Goal: Entertainment & Leisure: Consume media (video, audio)

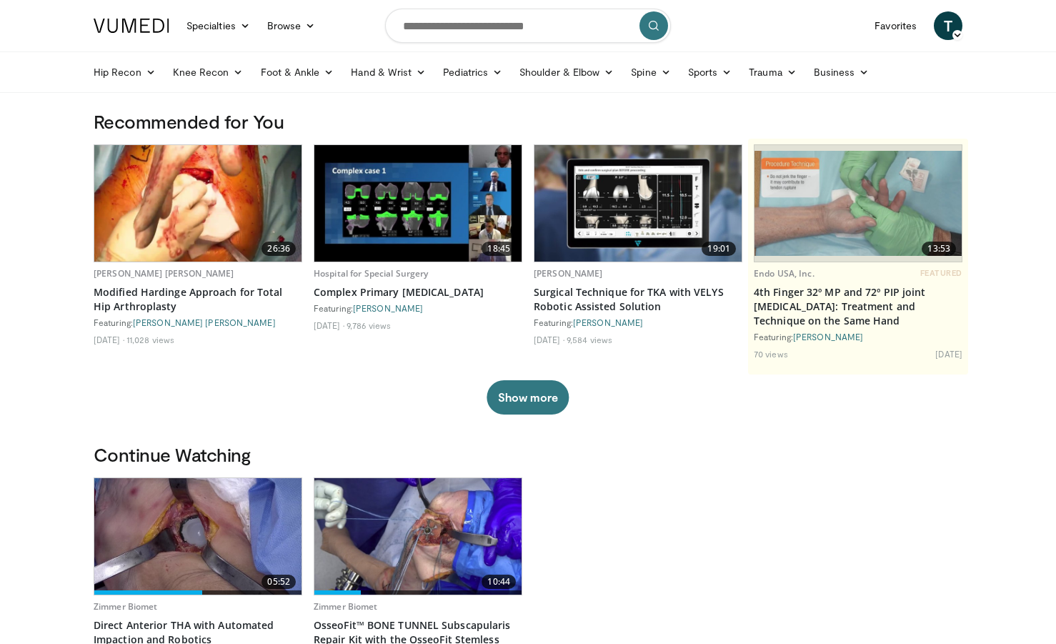
click at [177, 559] on img at bounding box center [197, 536] width 207 height 116
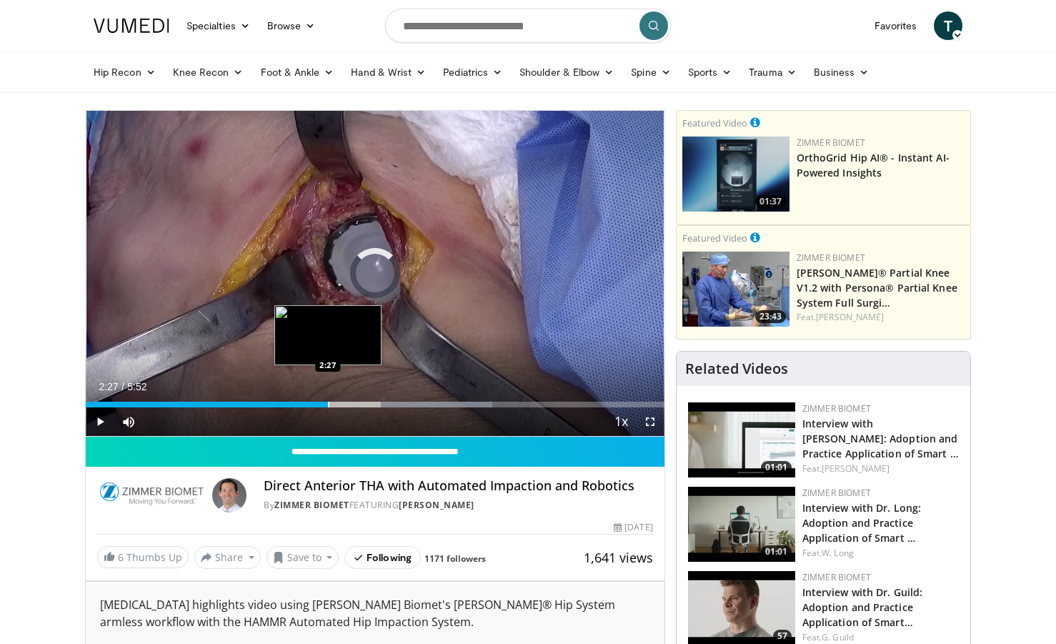
click at [328, 406] on div "Progress Bar" at bounding box center [328, 405] width 1 height 6
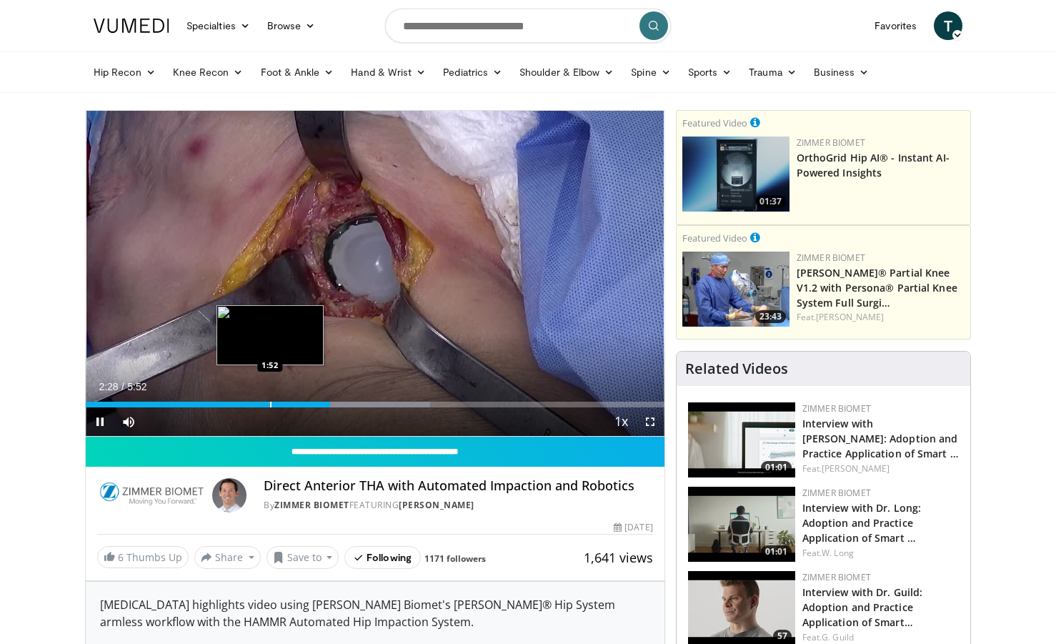
click at [270, 404] on div "Progress Bar" at bounding box center [270, 405] width 1 height 6
click at [256, 400] on div "Loaded : 50.59% 1:55 1:43" at bounding box center [375, 401] width 579 height 14
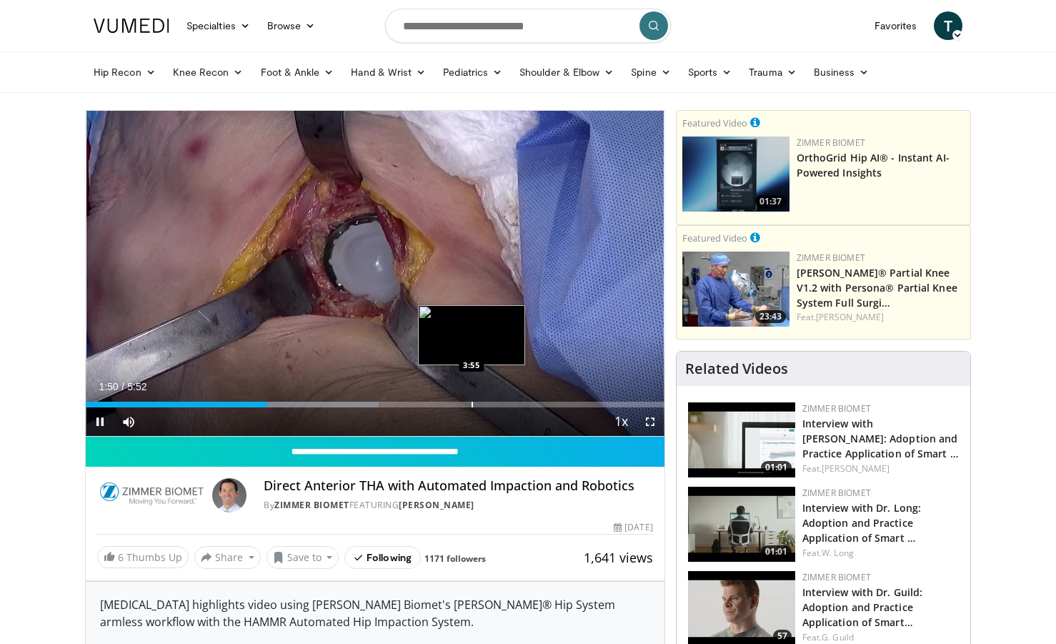
click at [472, 403] on div "Progress Bar" at bounding box center [472, 405] width 1 height 6
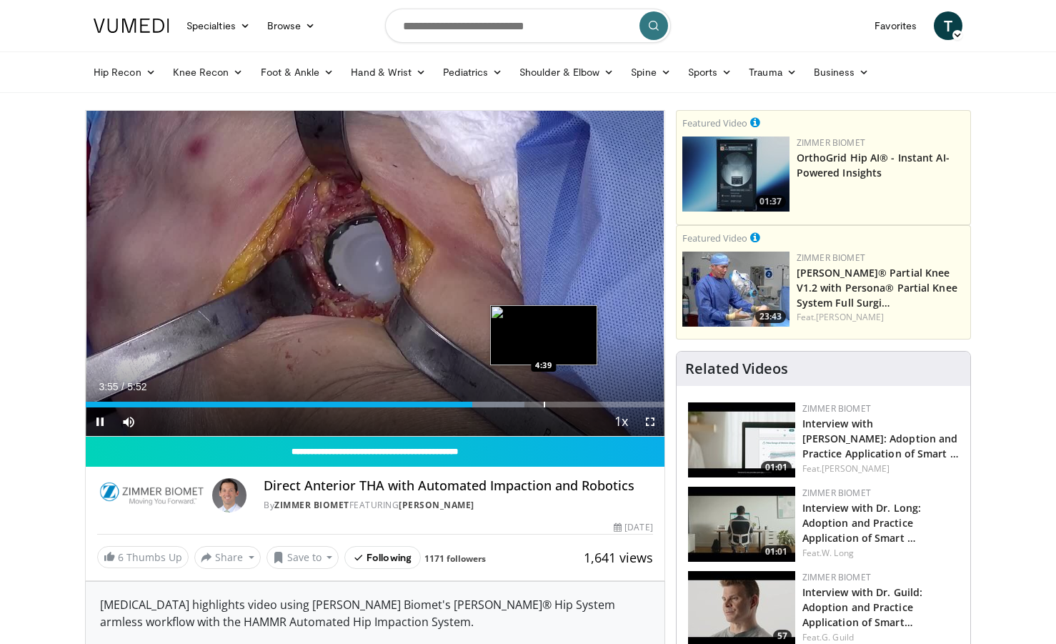
click at [544, 395] on div "Loaded : 75.89% 3:55 4:39" at bounding box center [375, 401] width 579 height 14
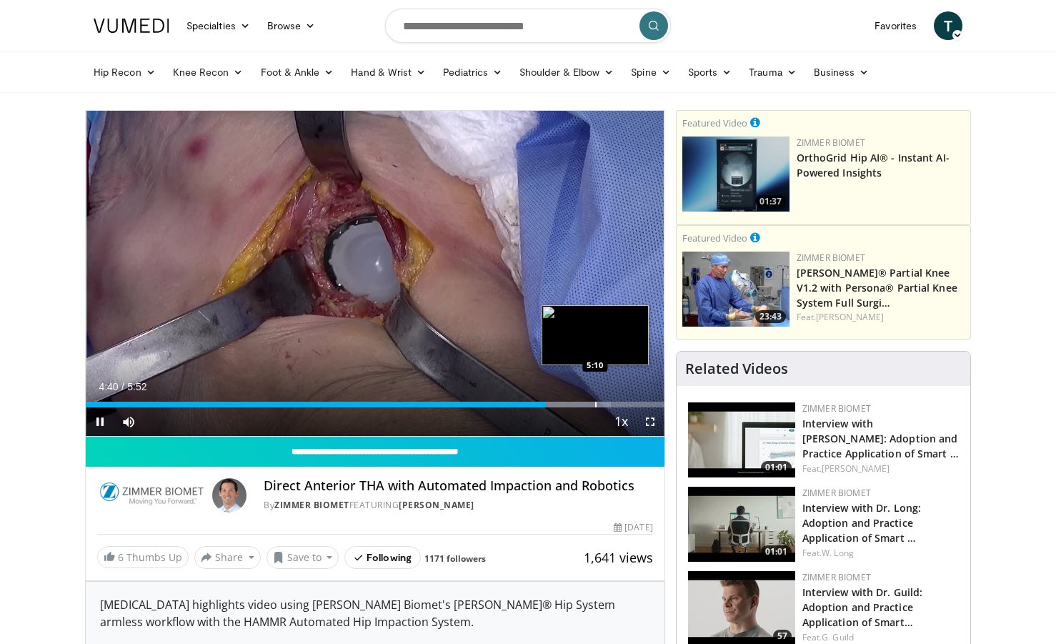
click at [596, 404] on div "Progress Bar" at bounding box center [595, 405] width 1 height 6
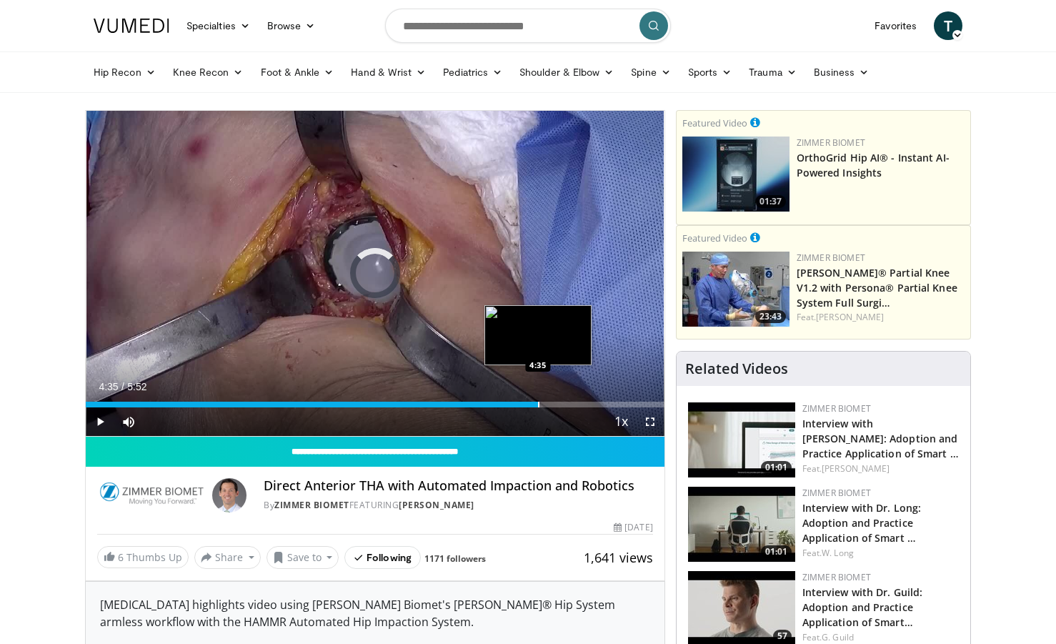
click at [538, 406] on div "Progress Bar" at bounding box center [538, 405] width 1 height 6
click at [519, 404] on div "Progress Bar" at bounding box center [519, 405] width 1 height 6
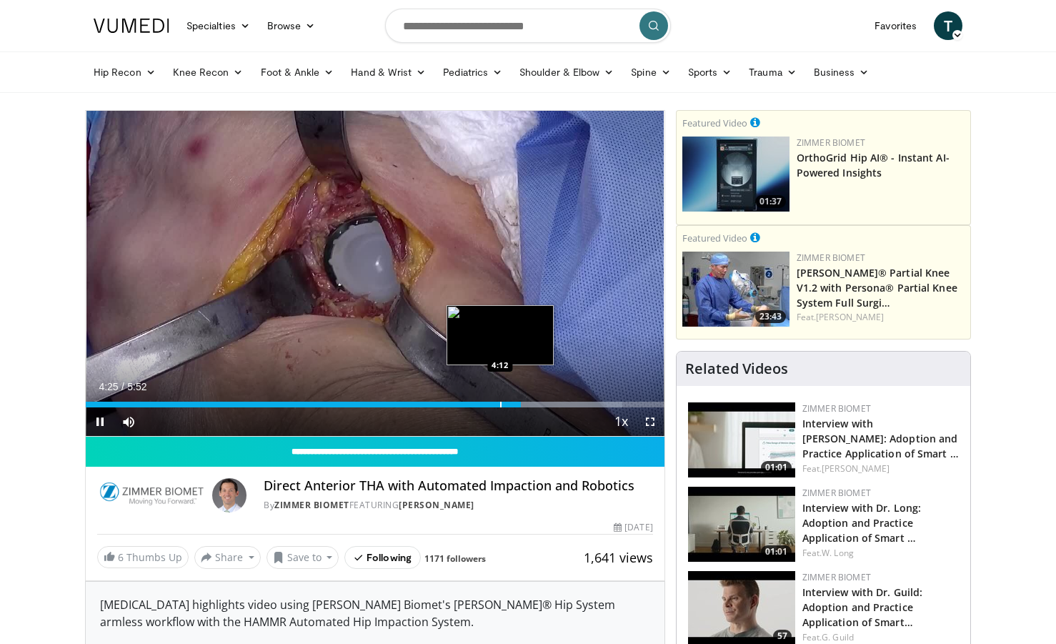
click at [500, 403] on div "Progress Bar" at bounding box center [500, 405] width 1 height 6
click at [478, 407] on div "Progress Bar" at bounding box center [478, 405] width 1 height 6
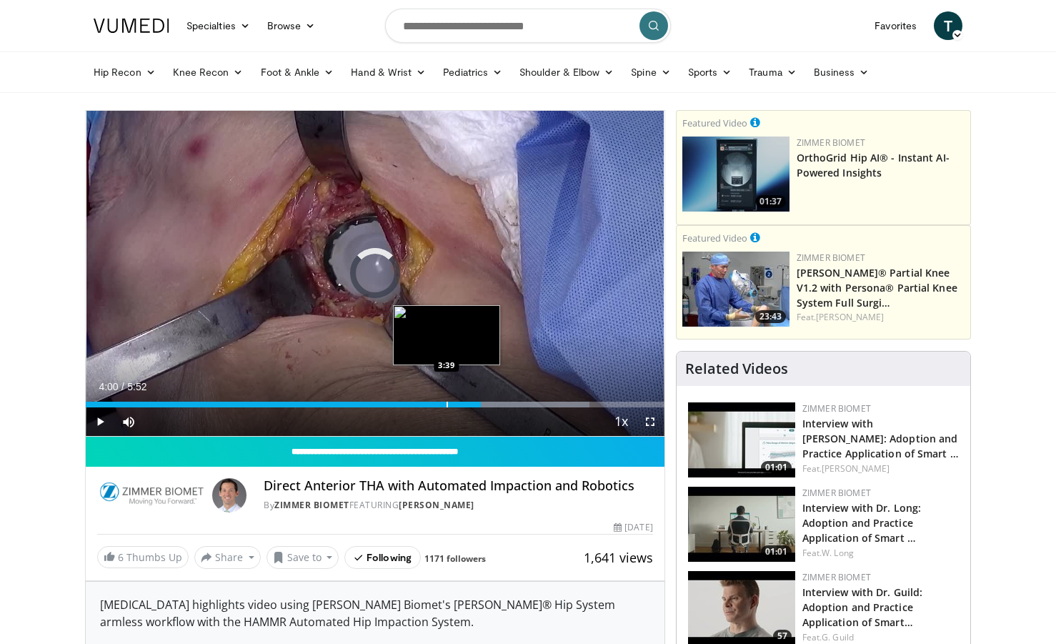
click at [446, 403] on div "Loaded : 87.13% 4:00 3:39" at bounding box center [375, 405] width 579 height 6
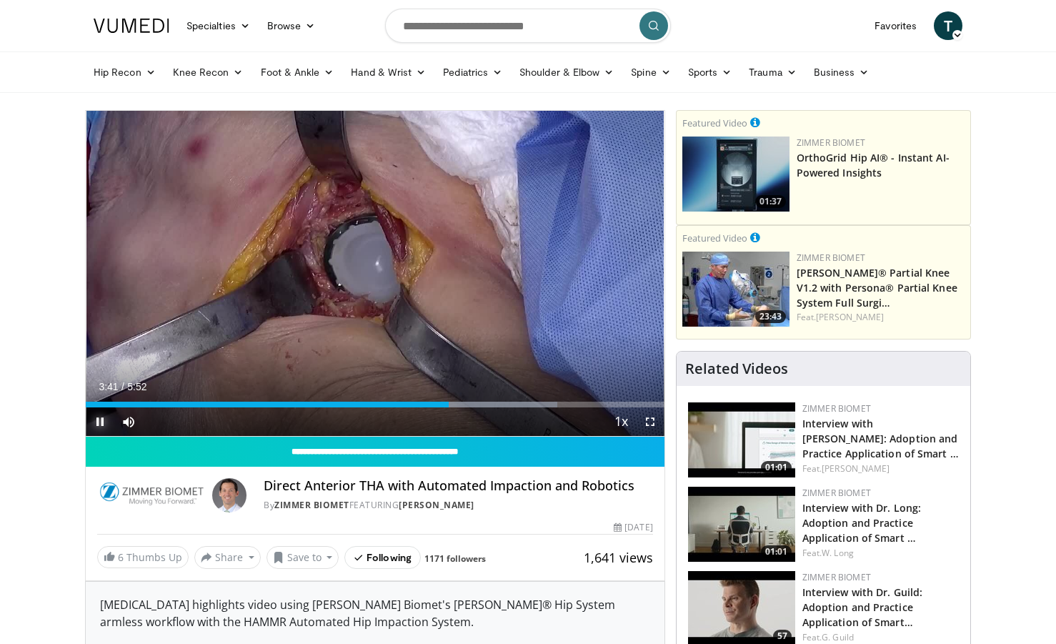
click at [104, 420] on span "Video Player" at bounding box center [100, 421] width 29 height 29
